Goal: Task Accomplishment & Management: Complete application form

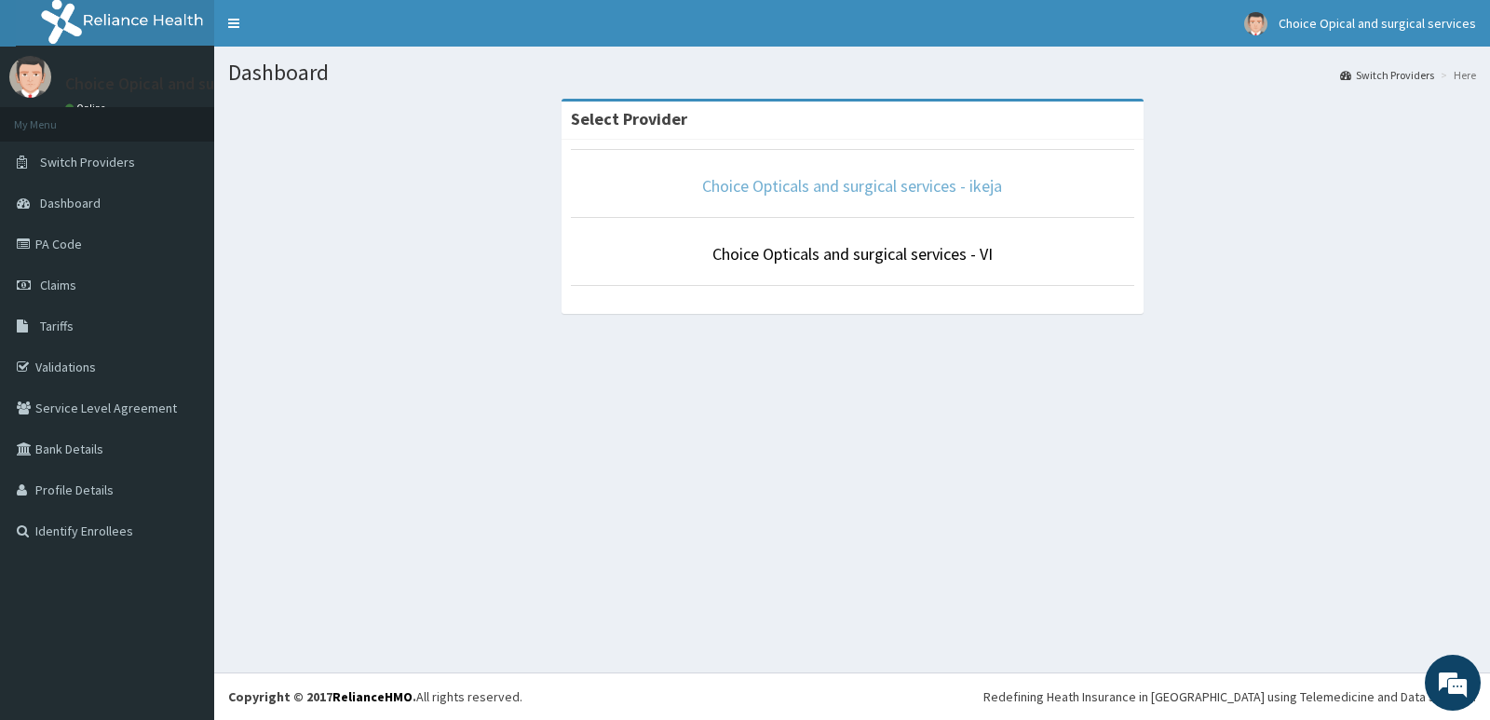
click at [934, 182] on link "Choice Opticals and surgical services - ikeja" at bounding box center [852, 185] width 300 height 21
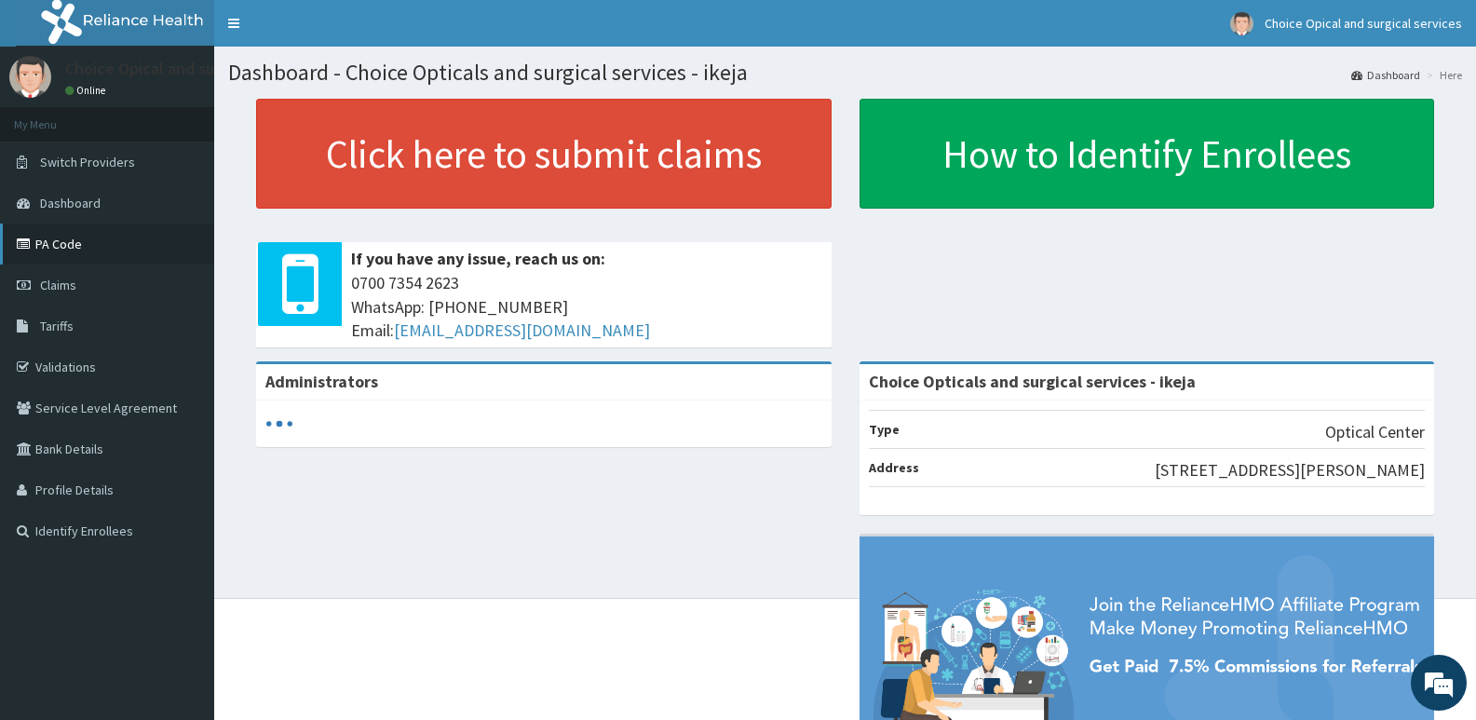
click at [70, 239] on link "PA Code" at bounding box center [107, 243] width 214 height 41
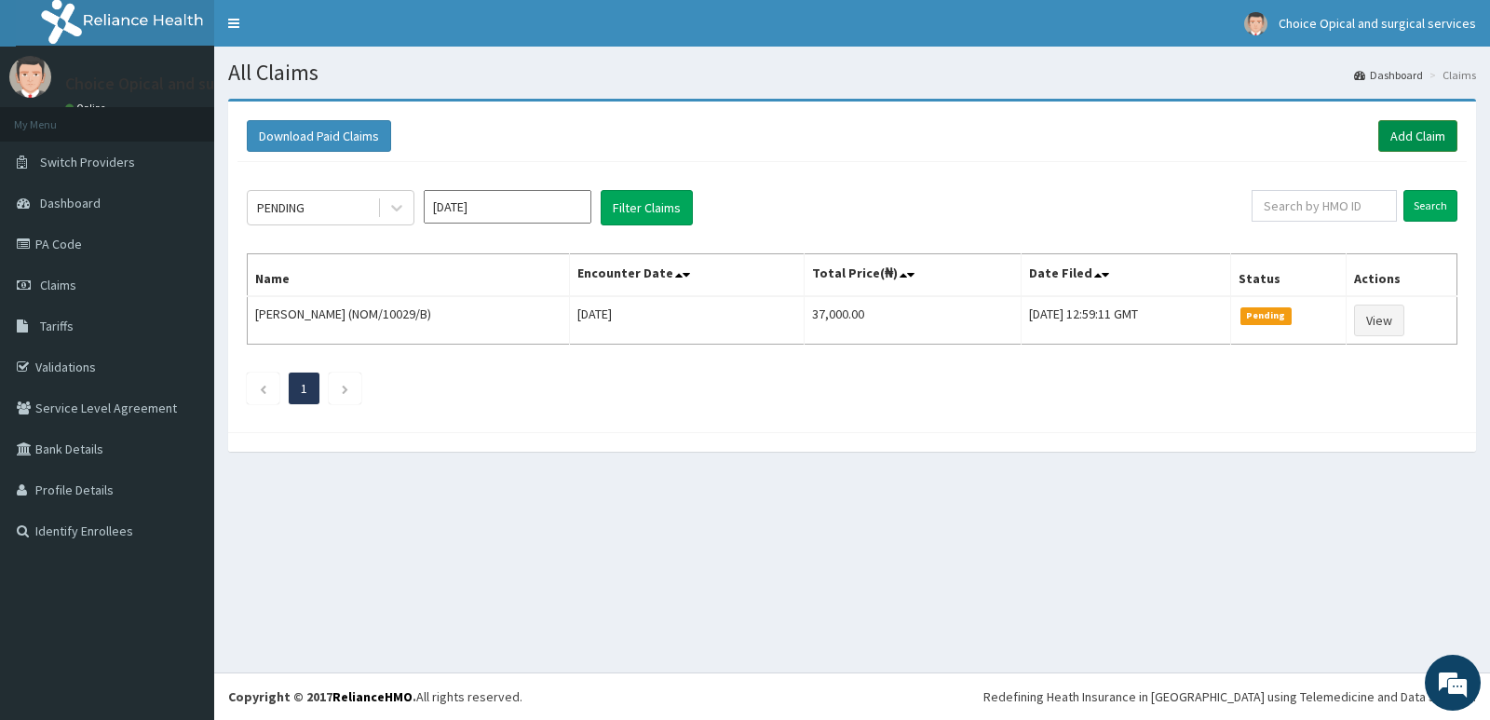
click at [1407, 137] on link "Add Claim" at bounding box center [1417, 136] width 79 height 32
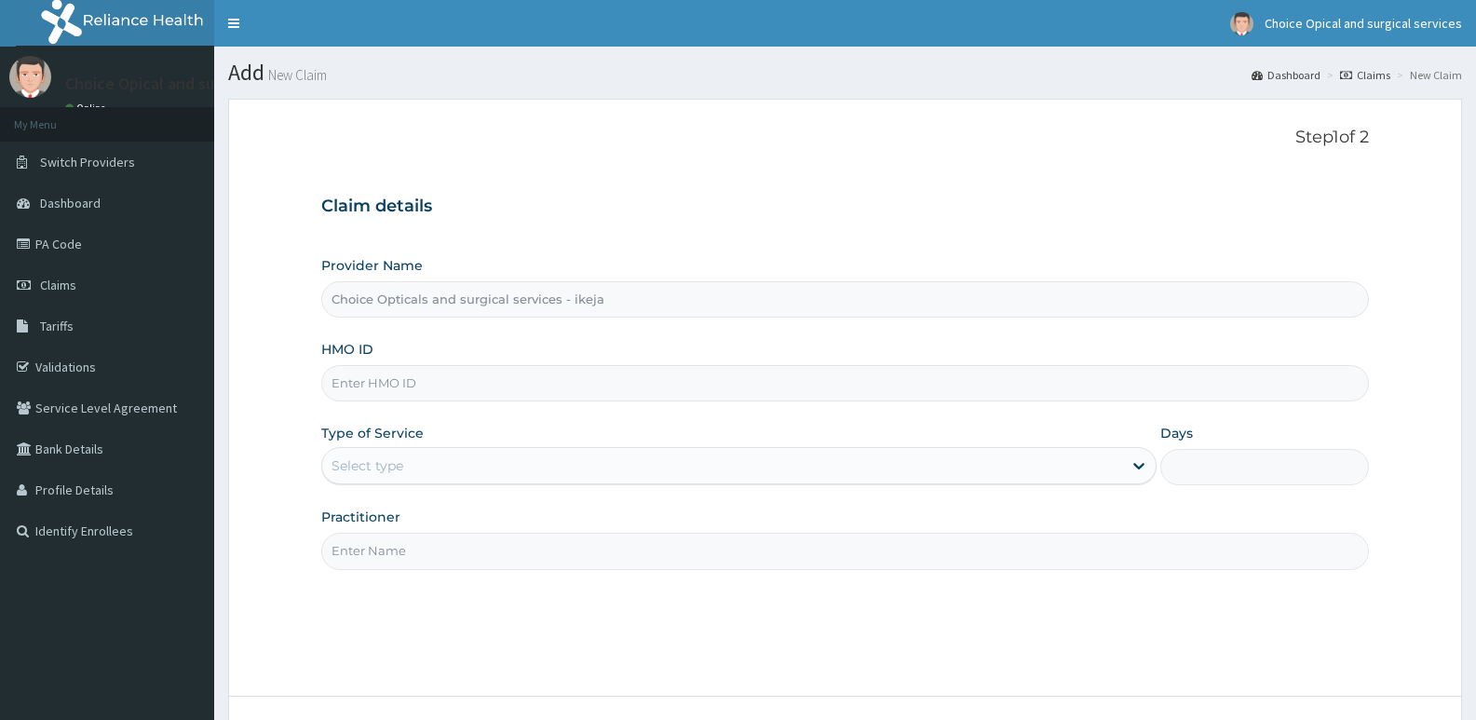
type input "Choice Opticals and surgical services - ikeja"
click at [655, 395] on input "HMO ID" at bounding box center [844, 383] width 1047 height 36
paste input "ISL/10023/a"
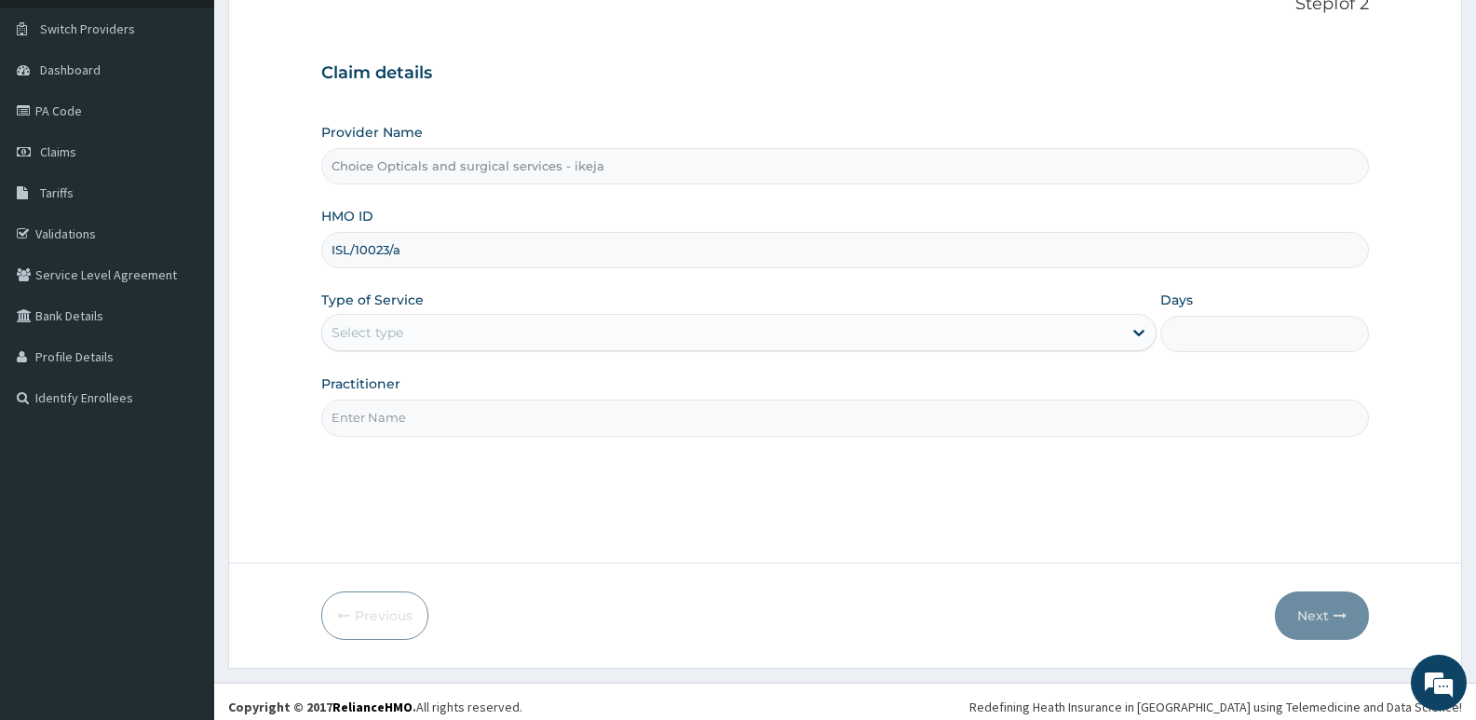
scroll to position [143, 0]
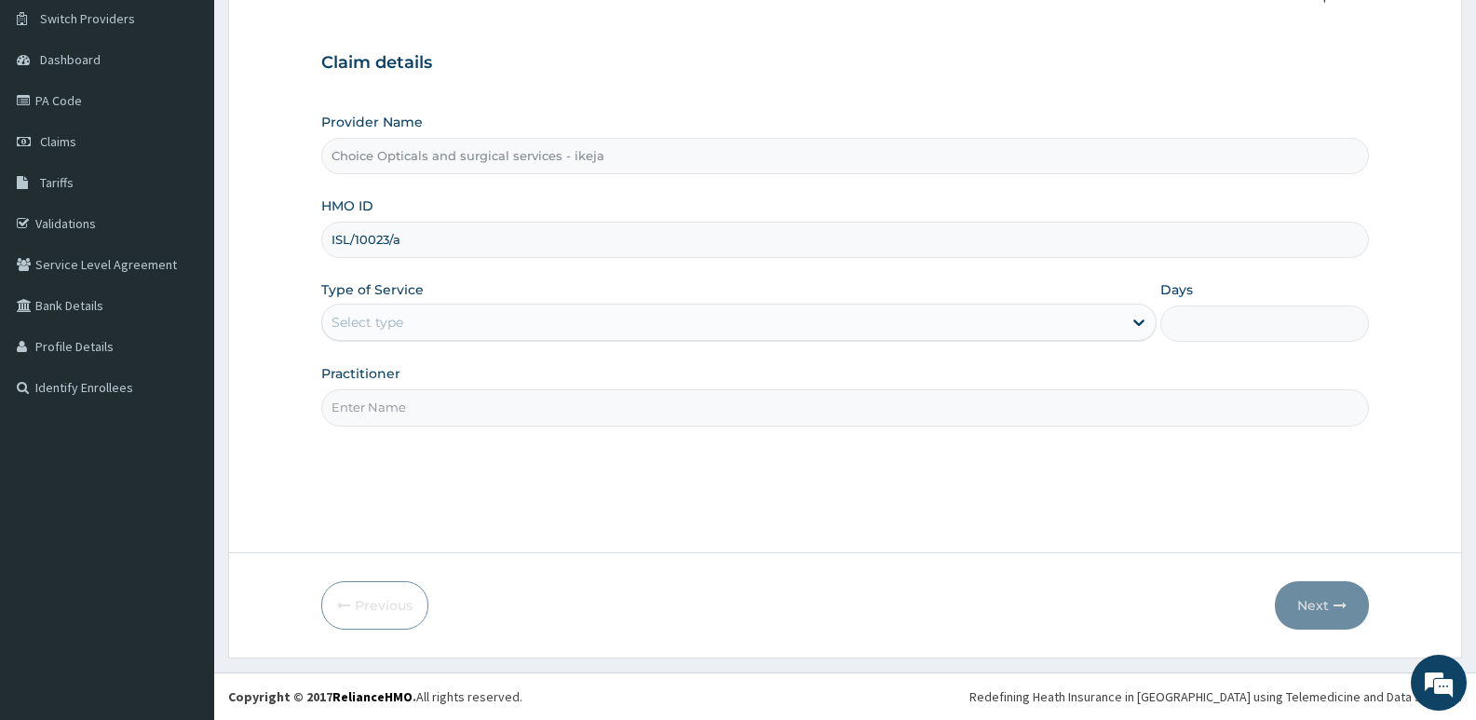
type input "ISL/10023/a"
click at [1097, 329] on div "Select type" at bounding box center [721, 322] width 799 height 30
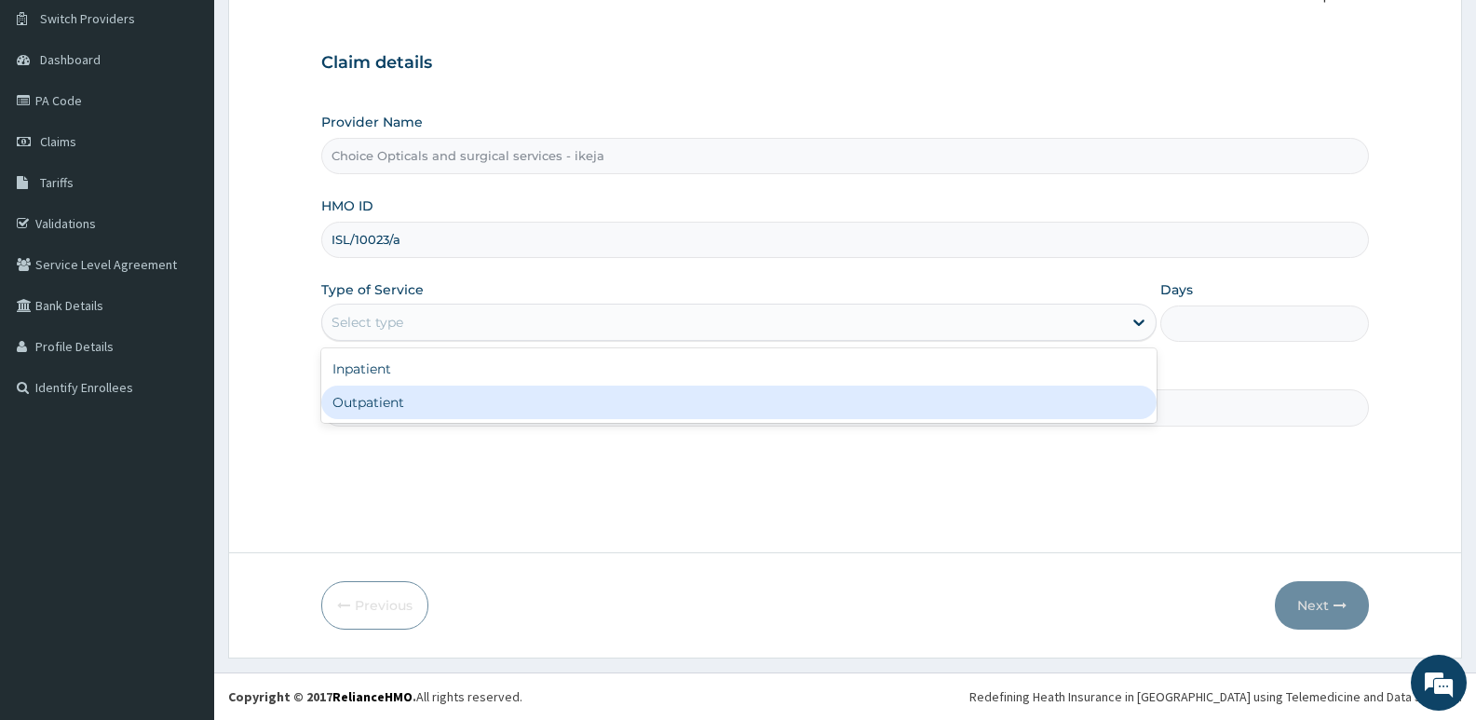
click at [643, 399] on div "Outpatient" at bounding box center [738, 402] width 834 height 34
type input "1"
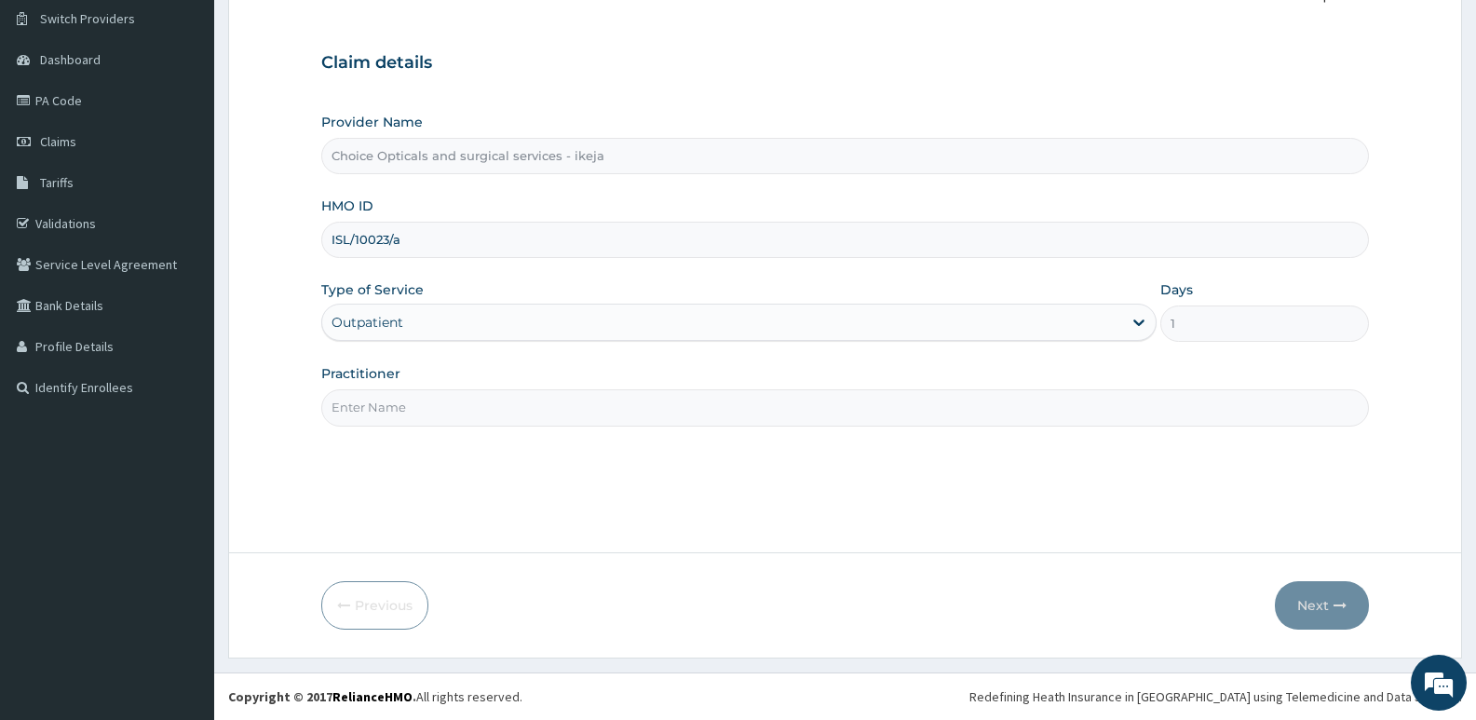
scroll to position [0, 0]
click at [719, 388] on div "Practitioner" at bounding box center [844, 394] width 1047 height 61
click at [713, 402] on input "Practitioner" at bounding box center [844, 407] width 1047 height 36
click at [723, 400] on input "Practitioner" at bounding box center [844, 407] width 1047 height 36
click at [412, 421] on input "Practitioner" at bounding box center [844, 407] width 1047 height 36
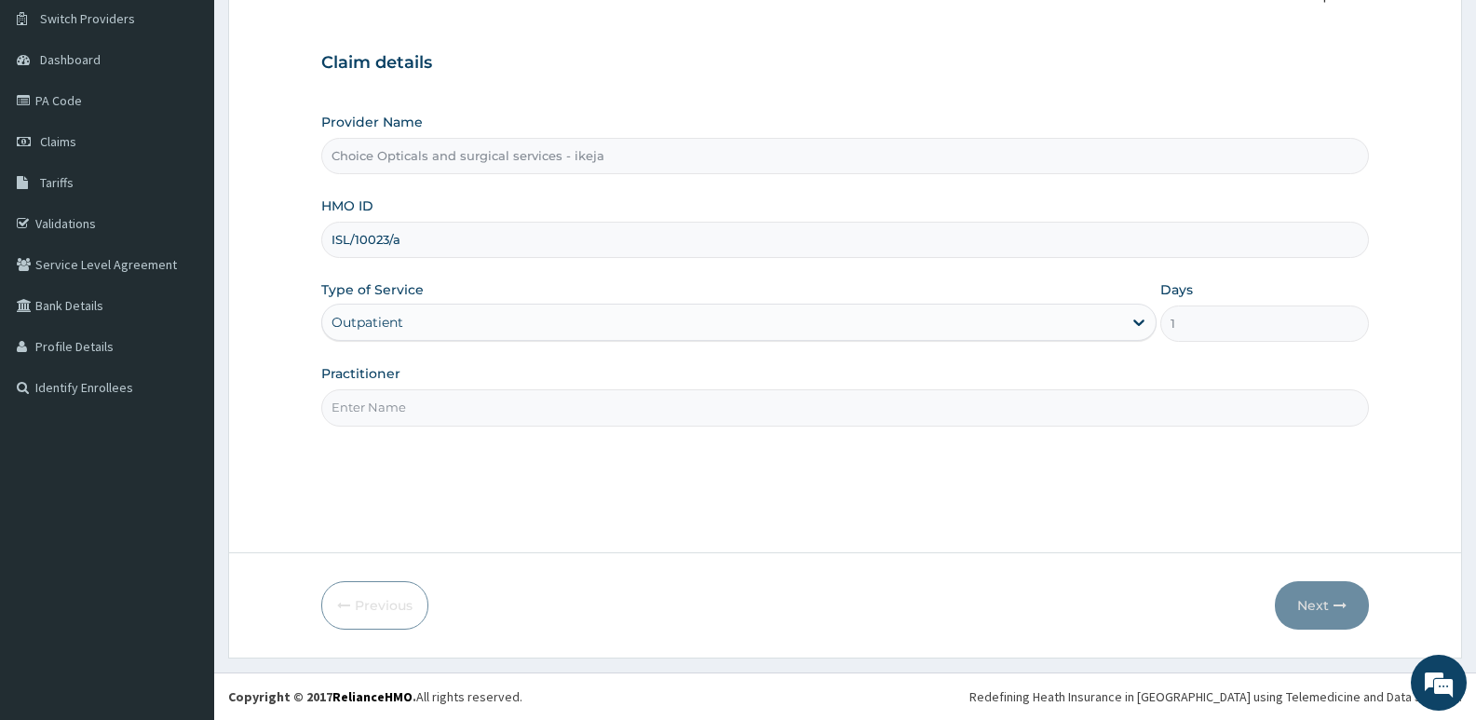
click at [440, 413] on input "Practitioner" at bounding box center [844, 407] width 1047 height 36
drag, startPoint x: 368, startPoint y: 403, endPoint x: 0, endPoint y: 401, distance: 367.8
click at [0, 401] on div "R EL Toggle navigation Choice Opical and surgical services Choice Opical and su…" at bounding box center [738, 288] width 1476 height 863
type input "Dr [PERSON_NAME]"
click at [1319, 611] on button "Next" at bounding box center [1322, 605] width 94 height 48
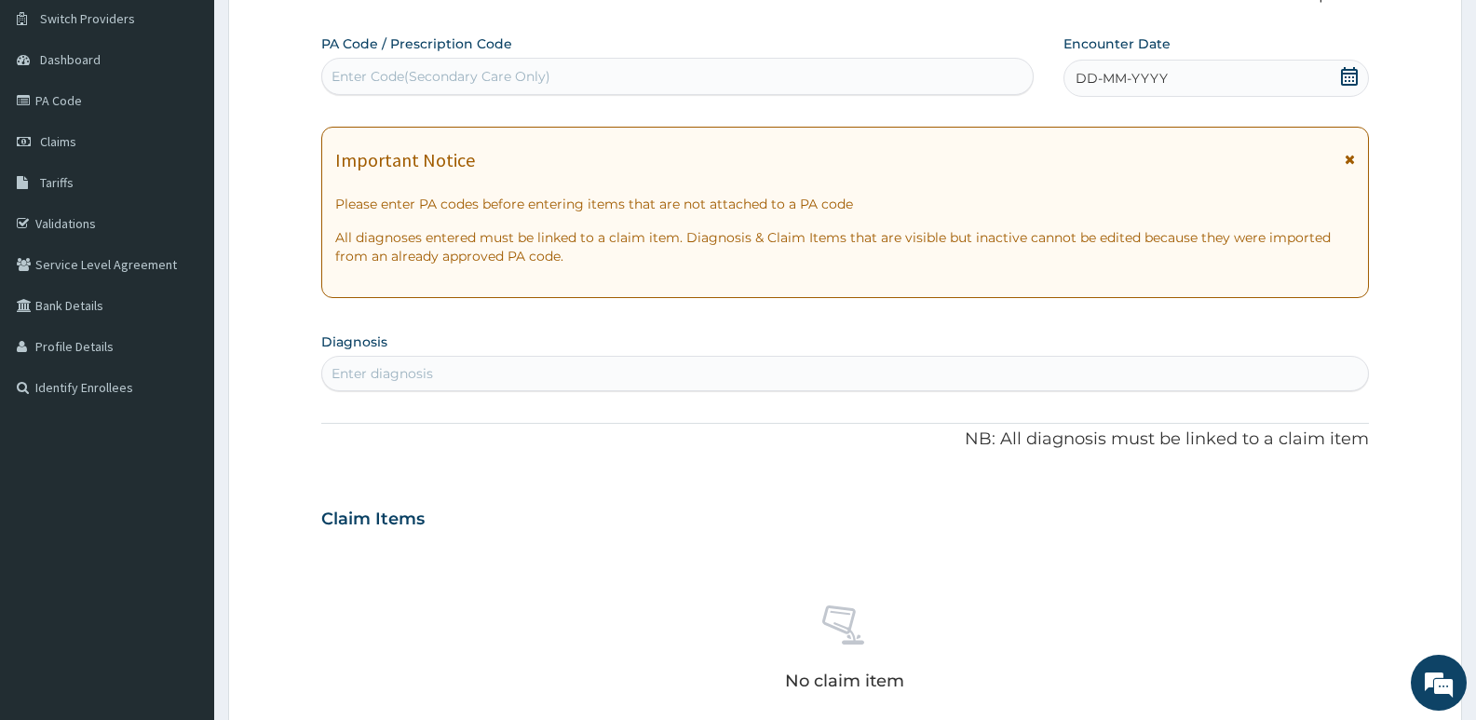
click at [522, 58] on div "Enter Code(Secondary Care Only)" at bounding box center [677, 76] width 712 height 37
click at [522, 66] on div "Enter Code(Secondary Care Only)" at bounding box center [677, 76] width 710 height 30
click at [641, 57] on div "PA Code / Prescription Code Select is focused ,type to refine list, press Down …" at bounding box center [677, 64] width 712 height 61
drag, startPoint x: 641, startPoint y: 61, endPoint x: 640, endPoint y: 72, distance: 11.3
click at [641, 66] on div "Enter Code(Secondary Care Only)" at bounding box center [677, 76] width 712 height 37
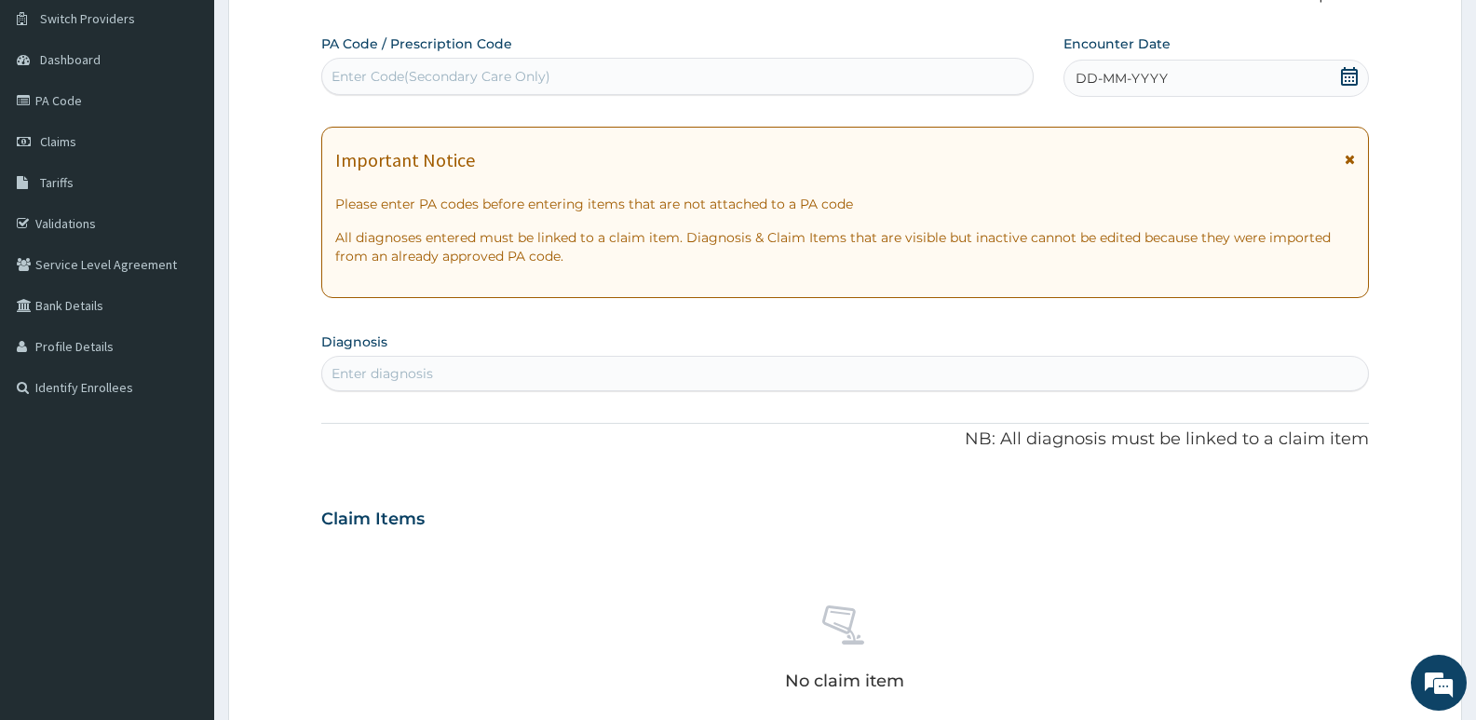
paste input "PA/0D41A9"
type input "PA/0D41A9"
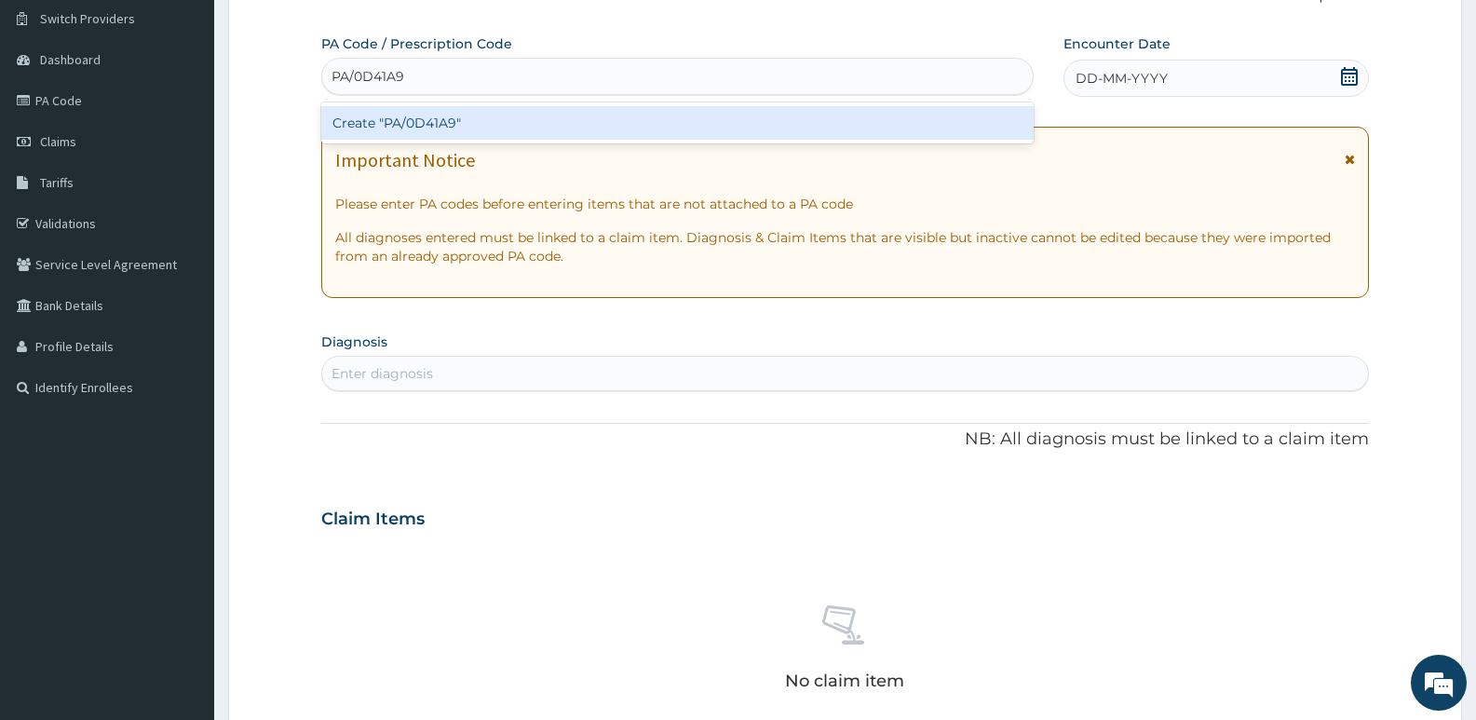
click at [927, 120] on div "Create "PA/0D41A9"" at bounding box center [677, 123] width 712 height 34
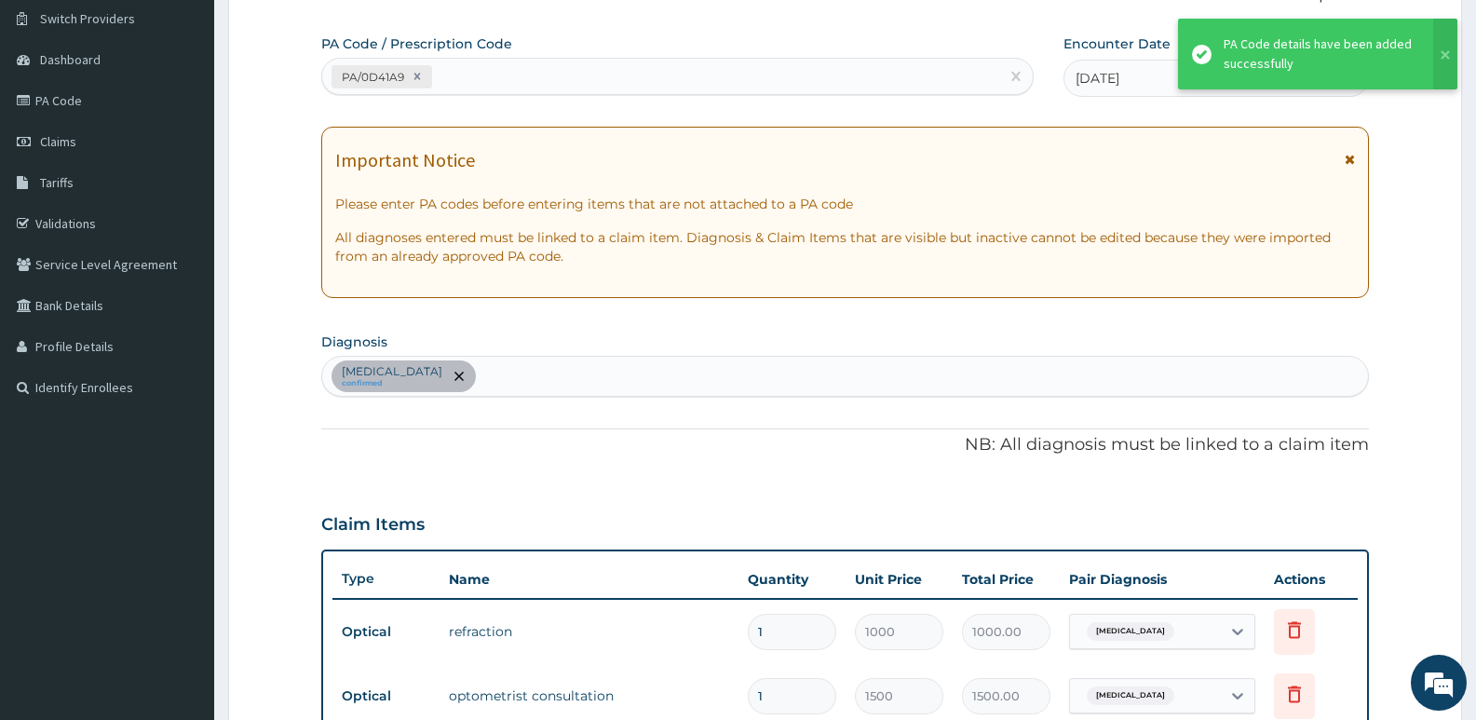
scroll to position [608, 0]
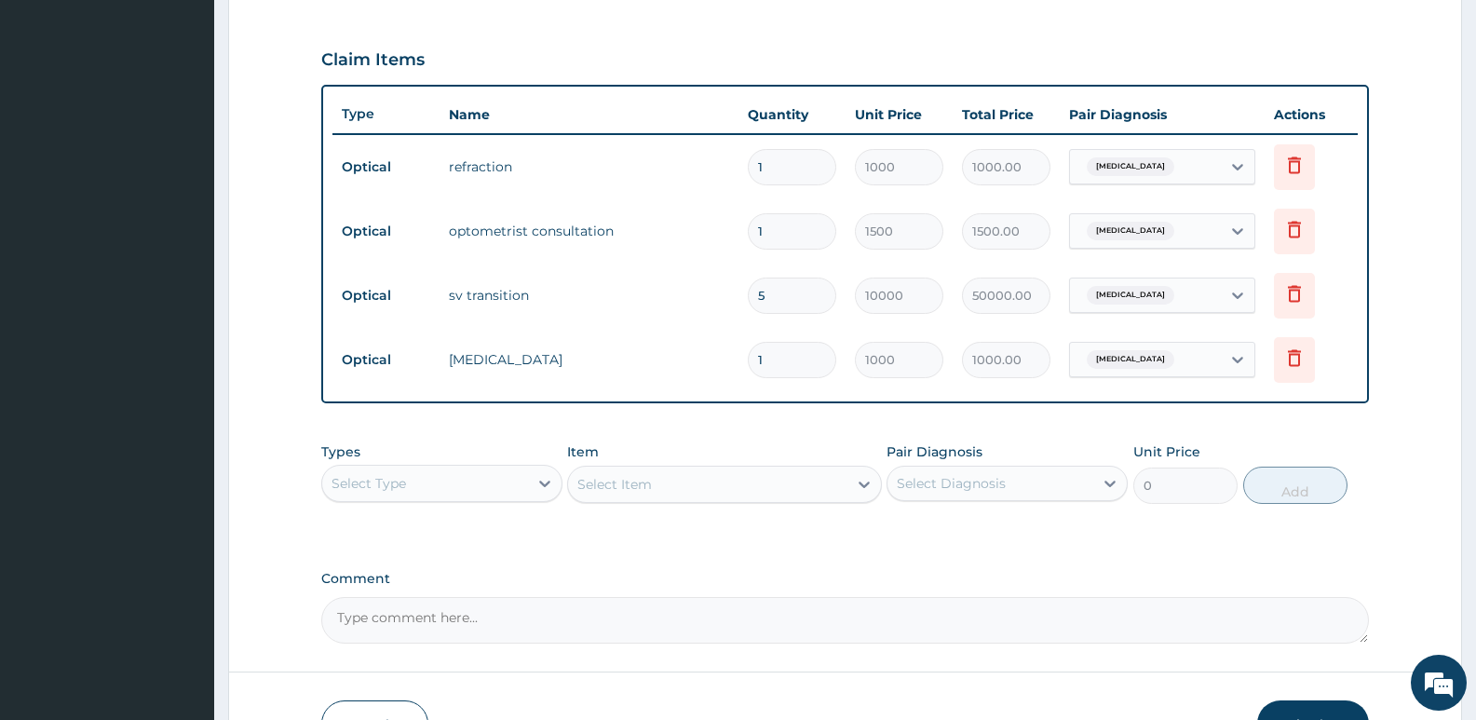
click at [700, 634] on textarea "Comment" at bounding box center [844, 620] width 1047 height 47
click at [776, 291] on input "5" at bounding box center [792, 295] width 88 height 36
click at [609, 634] on textarea "Comment" at bounding box center [844, 620] width 1047 height 47
type textarea "kindly note that lens and frame is 15,000 enrollees limit"
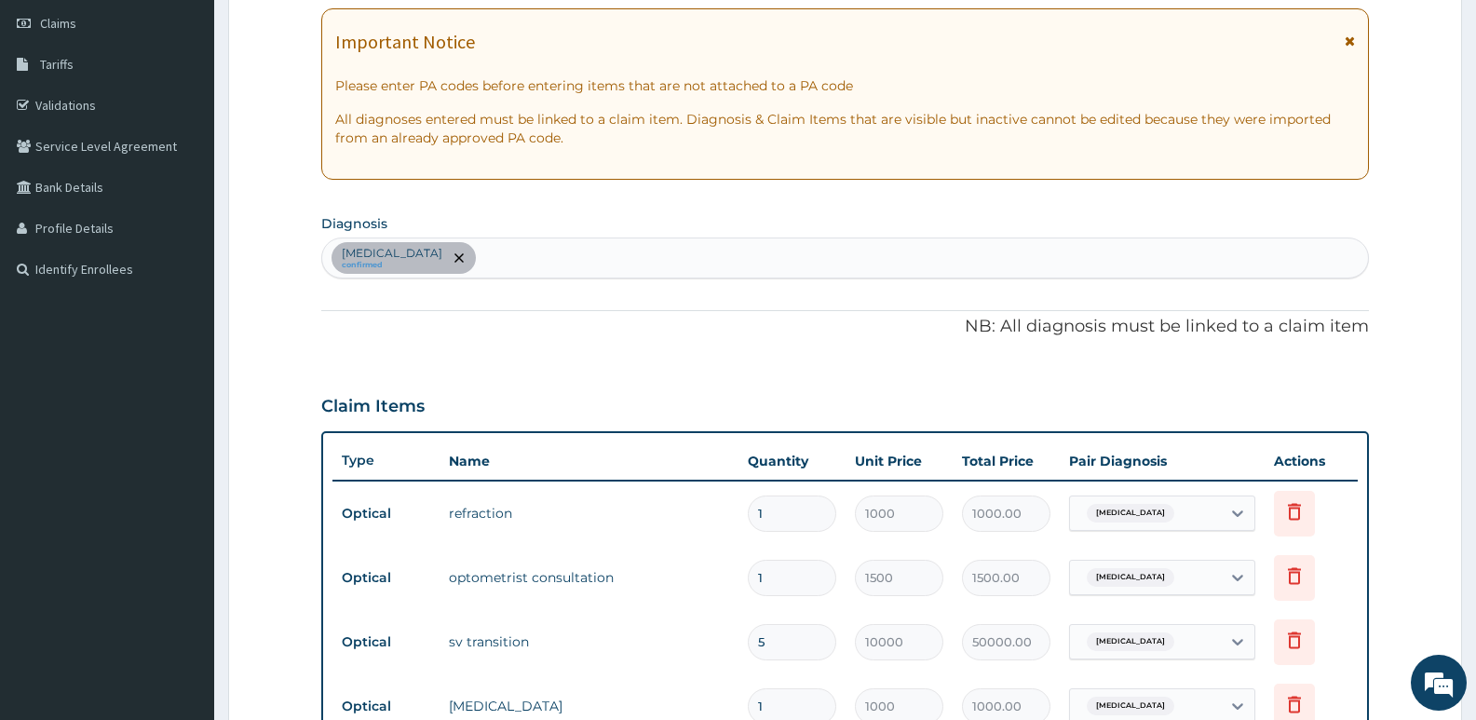
scroll to position [0, 0]
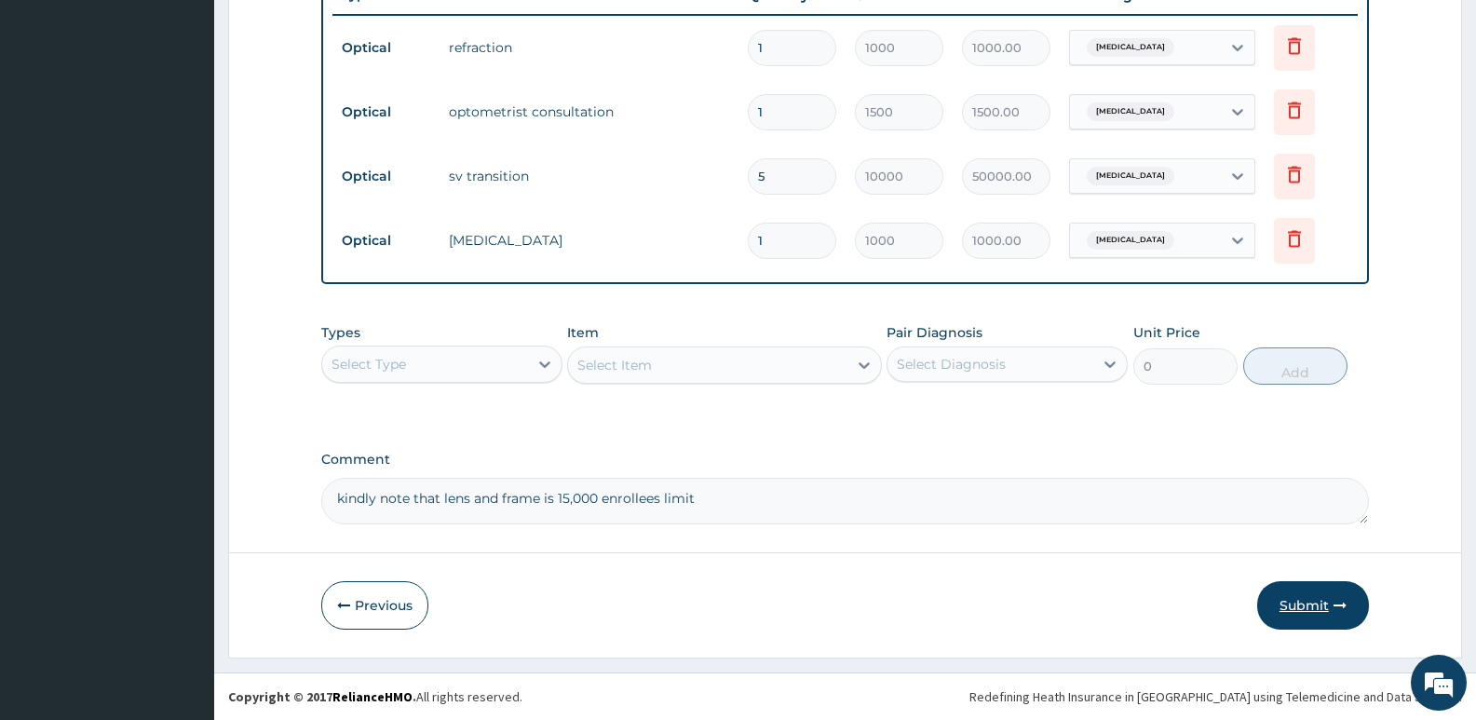
click at [1330, 588] on button "Submit" at bounding box center [1313, 605] width 112 height 48
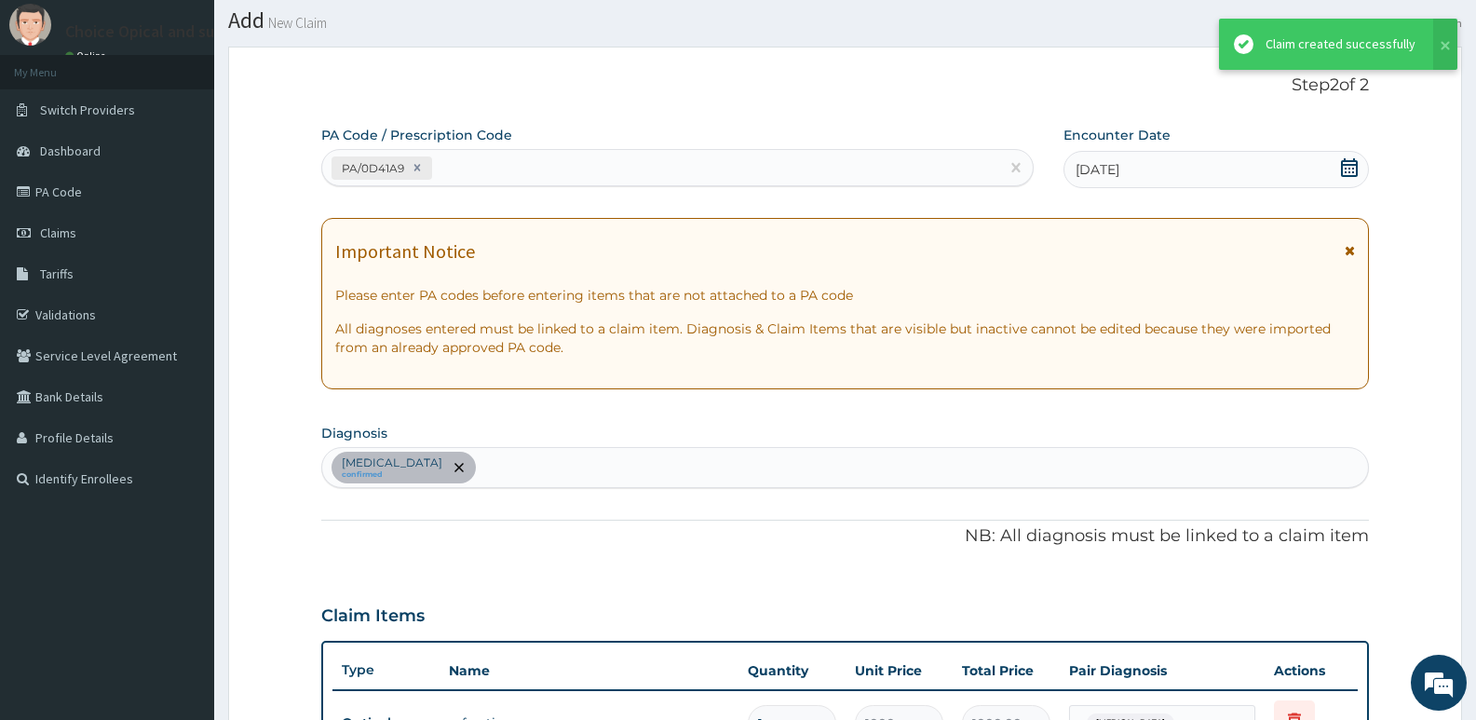
scroll to position [727, 0]
